Goal: Task Accomplishment & Management: Complete application form

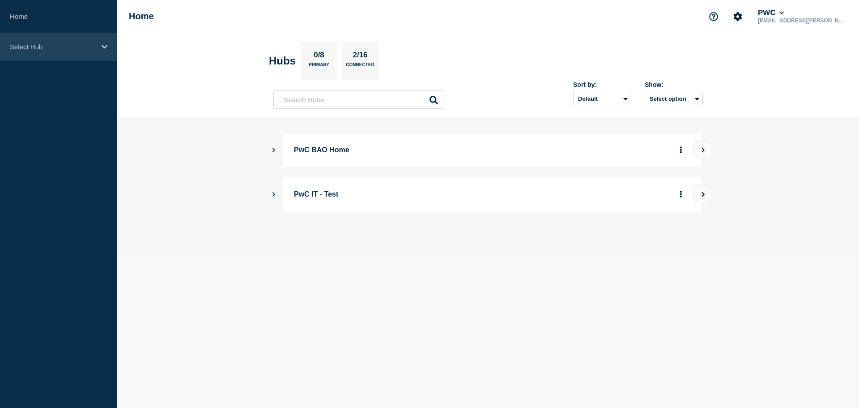
click at [92, 43] on p "Select Hub" at bounding box center [53, 47] width 86 height 8
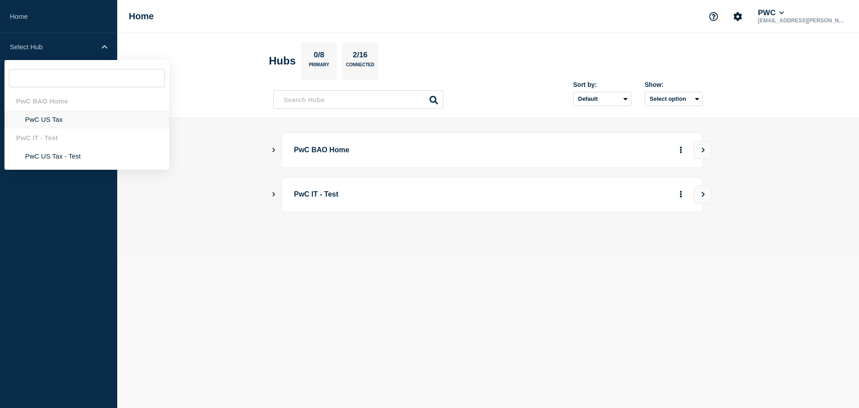
click at [46, 120] on li "PwC US Tax" at bounding box center [86, 119] width 165 height 18
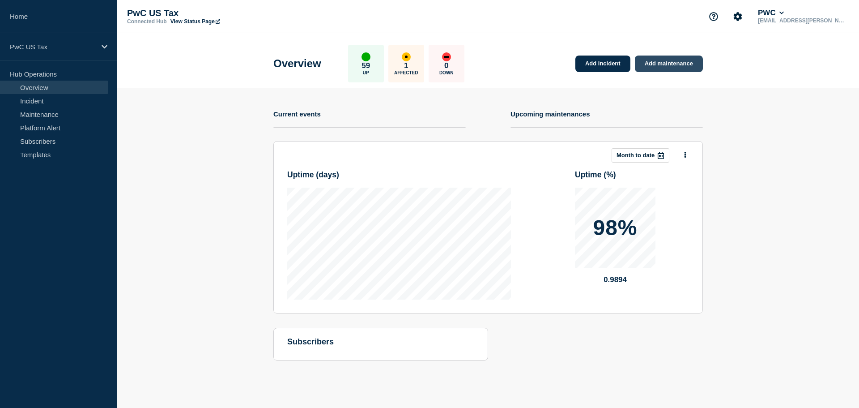
click at [660, 63] on link "Add maintenance" at bounding box center [669, 64] width 68 height 17
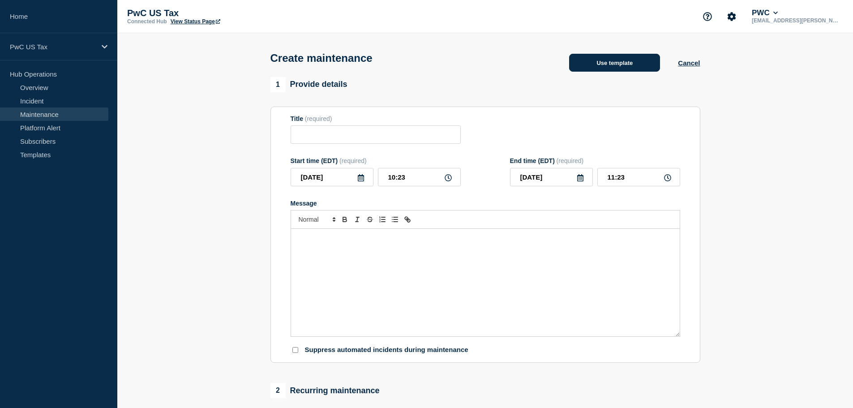
click at [602, 67] on button "Use template" at bounding box center [614, 63] width 91 height 18
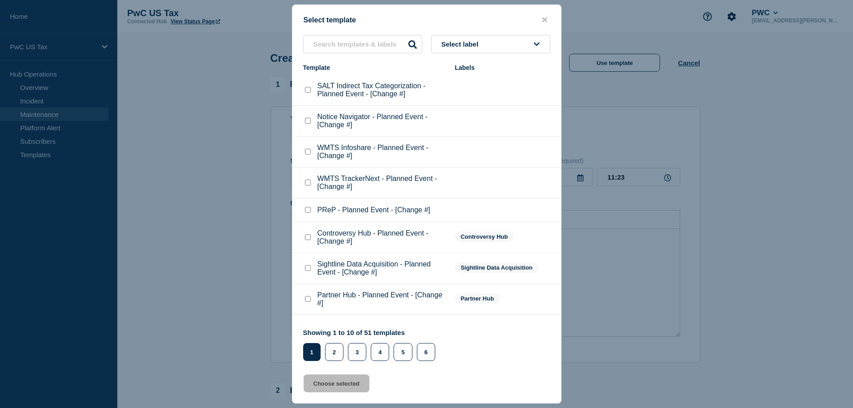
click at [399, 120] on p "Notice Navigator - Planned Event - [Change #]" at bounding box center [381, 121] width 128 height 16
click at [369, 47] on input "text" at bounding box center [362, 44] width 119 height 18
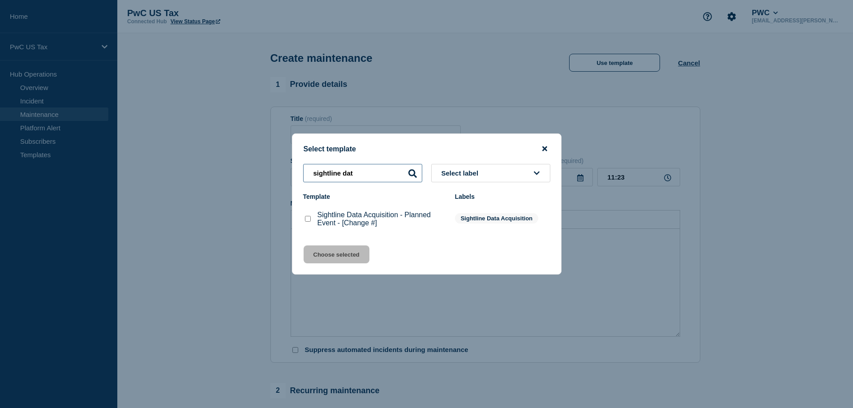
type input "sightline dat"
click at [544, 148] on icon "close button" at bounding box center [544, 148] width 5 height 5
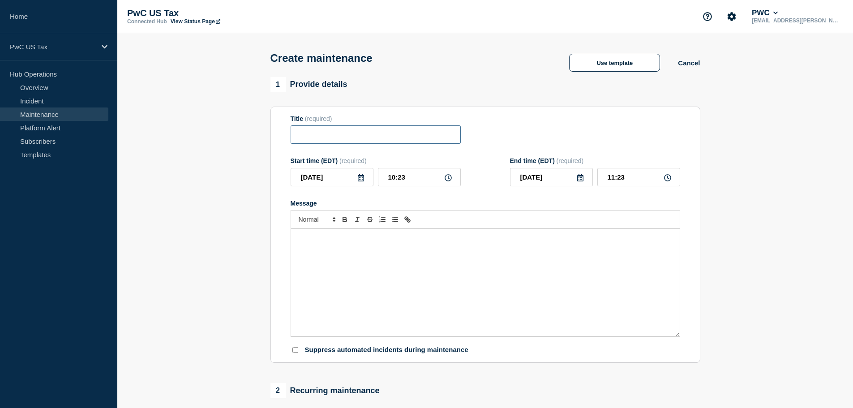
click at [332, 137] on input "Title" at bounding box center [375, 134] width 170 height 18
type input "S"
click at [606, 63] on button "Use template" at bounding box center [614, 63] width 91 height 18
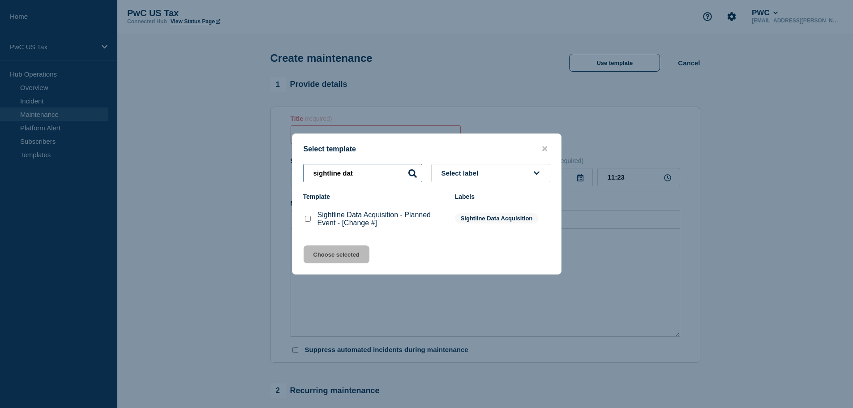
drag, startPoint x: 318, startPoint y: 171, endPoint x: 305, endPoint y: 169, distance: 13.5
click at [305, 169] on input "sightline dat" at bounding box center [362, 173] width 119 height 18
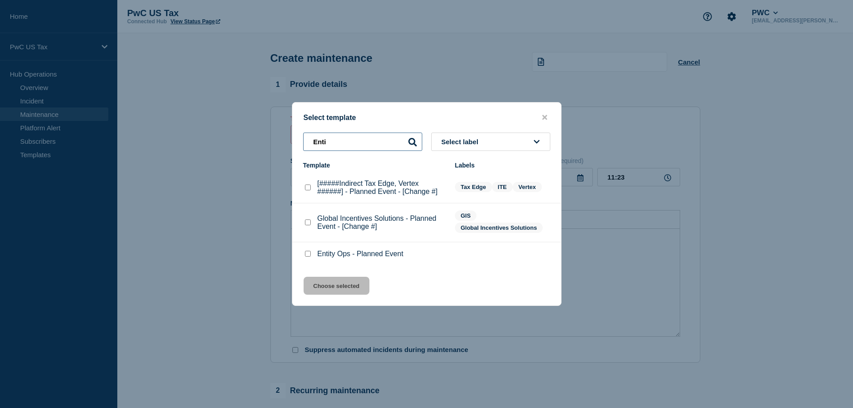
type input "Enti"
click at [349, 252] on p "Entity Ops - Planned Event" at bounding box center [360, 254] width 86 height 8
click at [306, 258] on div at bounding box center [307, 253] width 9 height 9
click at [308, 256] on input "Entity Ops - Planned Event checkbox" at bounding box center [308, 254] width 6 height 6
checkbox input "true"
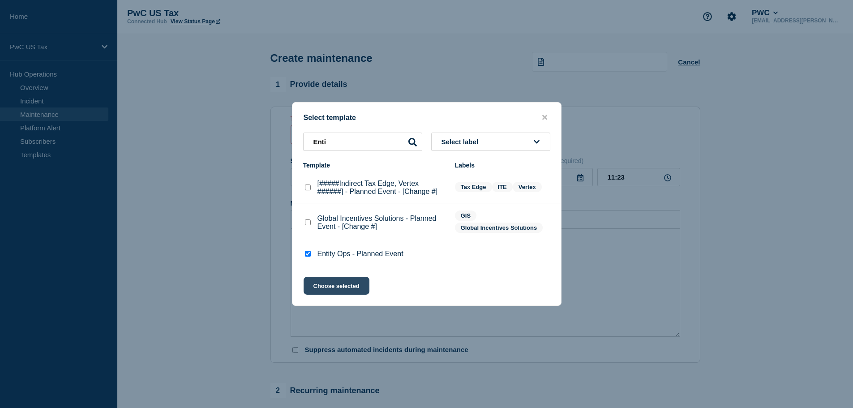
click at [343, 285] on button "Choose selected" at bounding box center [336, 286] width 66 height 18
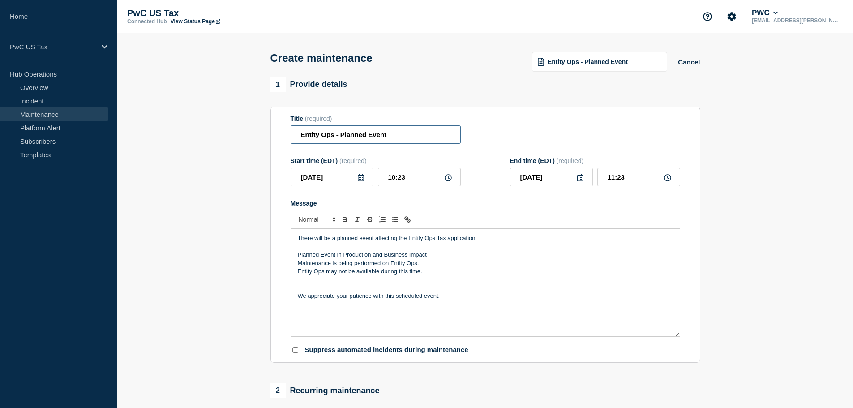
drag, startPoint x: 334, startPoint y: 136, endPoint x: 284, endPoint y: 131, distance: 50.4
click at [284, 131] on section "Title (required) Entity Ops - Planned Event Start time (EDT) (required) 2025-08…" at bounding box center [485, 235] width 430 height 256
type input "SDE - Planned Event"
click at [359, 181] on icon at bounding box center [361, 177] width 6 height 7
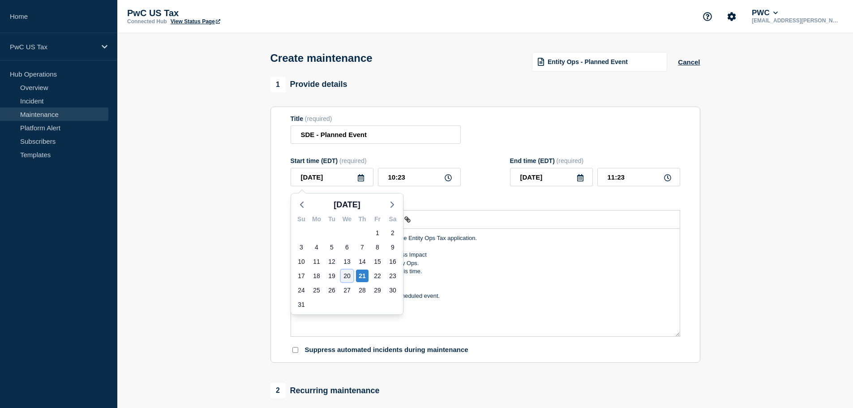
click at [348, 273] on div "20" at bounding box center [347, 275] width 13 height 13
type input "2025-08-20"
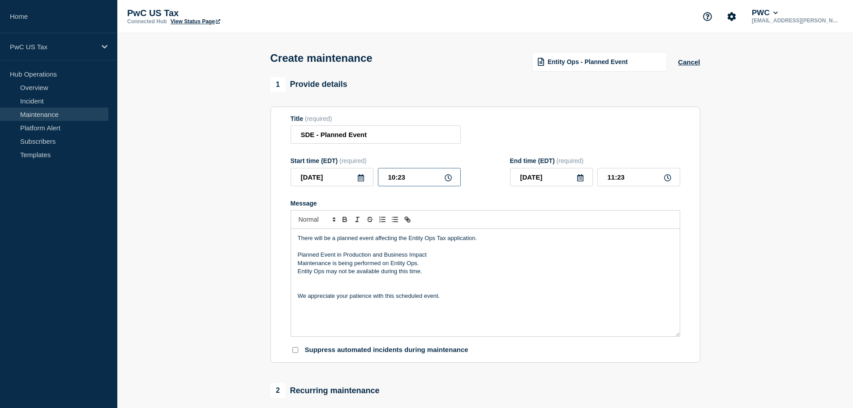
drag, startPoint x: 406, startPoint y: 179, endPoint x: 381, endPoint y: 177, distance: 25.1
click at [381, 177] on input "10:23" at bounding box center [419, 177] width 83 height 18
type input "18:00"
type input "19:00"
click at [553, 242] on p "There will be a planned event affecting the Entity Ops Tax application." at bounding box center [485, 238] width 375 height 8
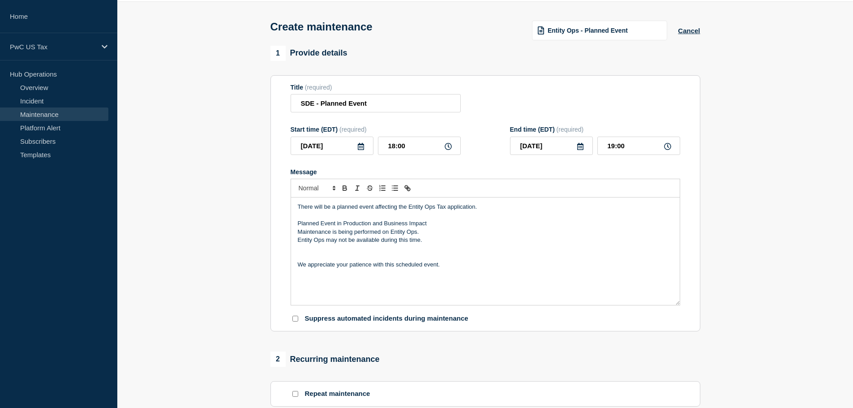
scroll to position [45, 0]
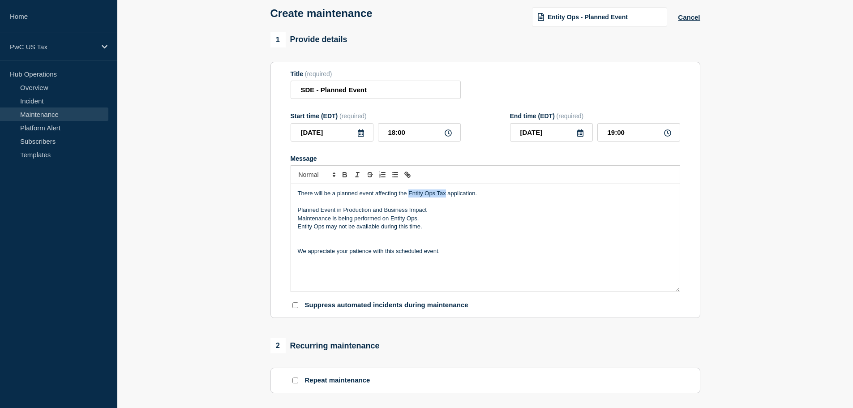
drag, startPoint x: 408, startPoint y: 192, endPoint x: 446, endPoint y: 196, distance: 38.7
click at [446, 196] on p "There will be a planned event affecting the Entity Ops Tax application." at bounding box center [485, 193] width 375 height 8
drag, startPoint x: 391, startPoint y: 220, endPoint x: 425, endPoint y: 219, distance: 33.6
click at [425, 219] on p "Maintenance is being performed on Entity Ops." at bounding box center [485, 218] width 375 height 8
click at [427, 229] on p "Entity Ops may not be available during this time." at bounding box center [485, 226] width 375 height 8
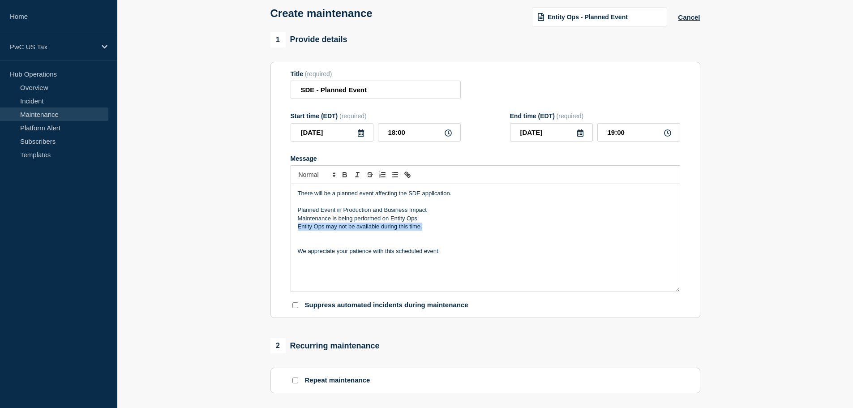
drag, startPoint x: 422, startPoint y: 230, endPoint x: 292, endPoint y: 230, distance: 129.8
click at [292, 230] on div "There will be a planned event affecting the SDE application. Planned Event in P…" at bounding box center [485, 237] width 389 height 107
drag, startPoint x: 391, startPoint y: 220, endPoint x: 417, endPoint y: 224, distance: 26.3
click at [417, 222] on p "Maintenance is being performed on Entity Ops." at bounding box center [485, 218] width 375 height 8
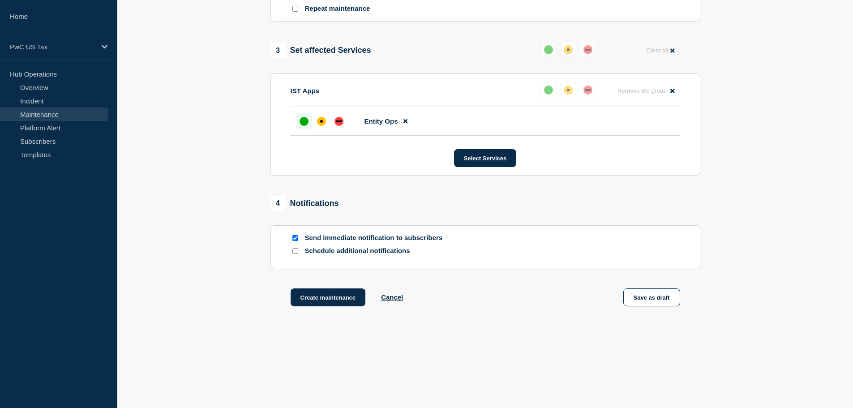
scroll to position [420, 0]
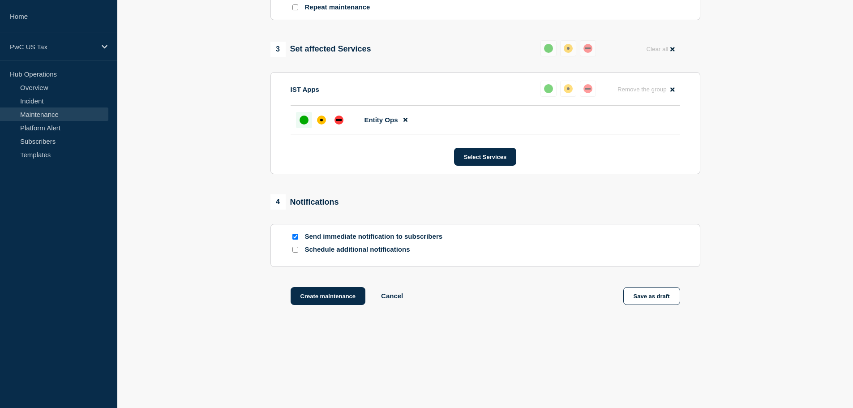
click at [295, 239] on input "Send immediate notification to subscribers" at bounding box center [295, 237] width 6 height 6
checkbox input "false"
click at [320, 299] on button "Create maintenance" at bounding box center [327, 296] width 75 height 18
